Goal: Navigation & Orientation: Find specific page/section

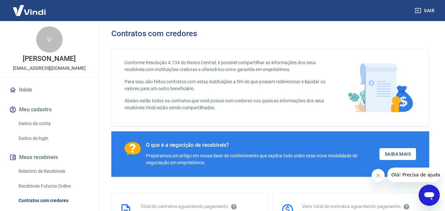
click at [31, 97] on link "Início" at bounding box center [49, 90] width 83 height 14
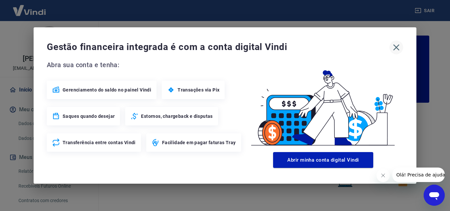
click at [398, 46] on icon "button" at bounding box center [396, 47] width 11 height 11
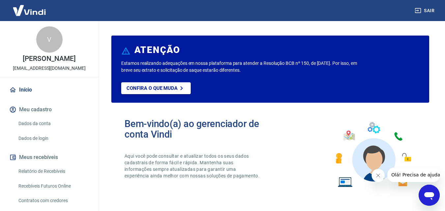
click at [17, 97] on link "Início" at bounding box center [49, 90] width 83 height 14
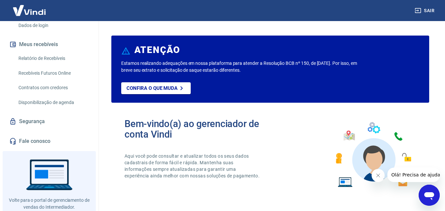
scroll to position [137, 0]
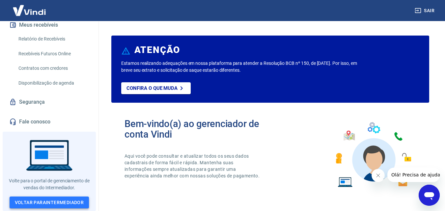
click at [69, 198] on link "Voltar para Intermediador" at bounding box center [50, 203] width 80 height 12
